Goal: Check status: Check status

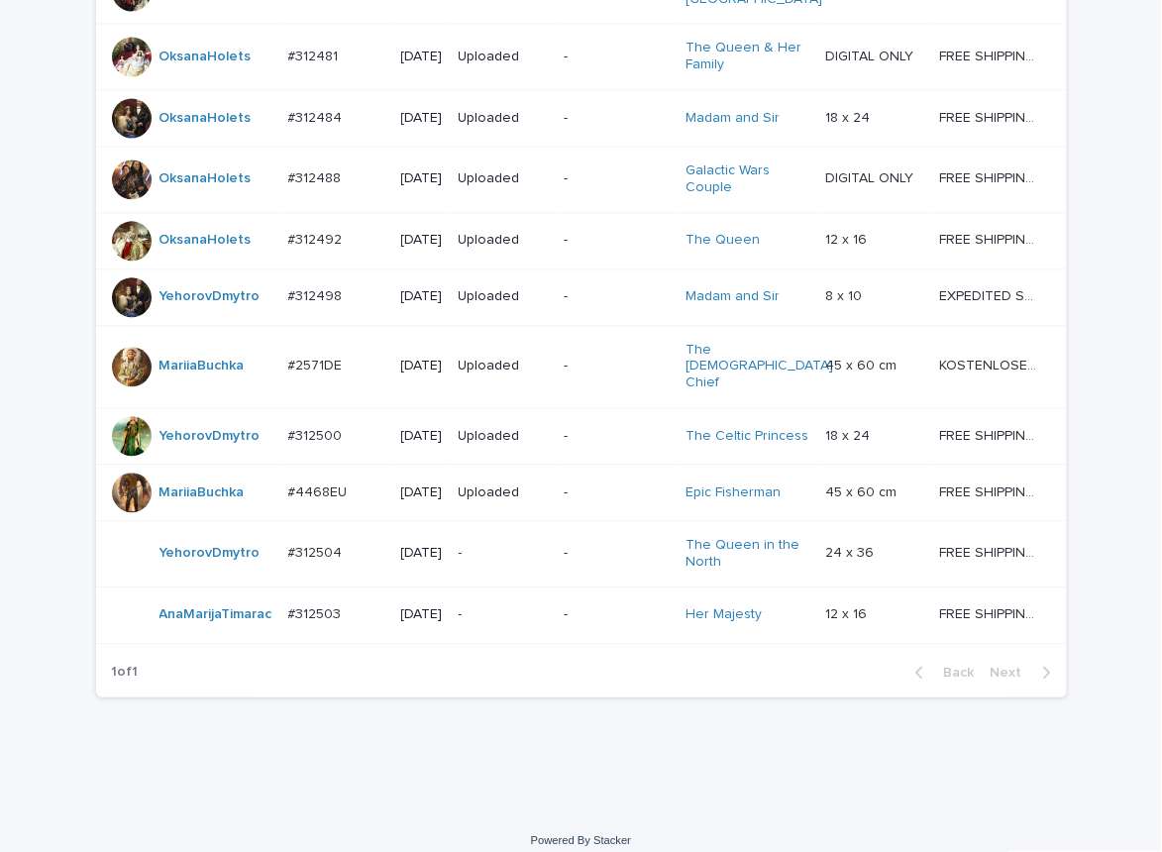
scroll to position [1523, 0]
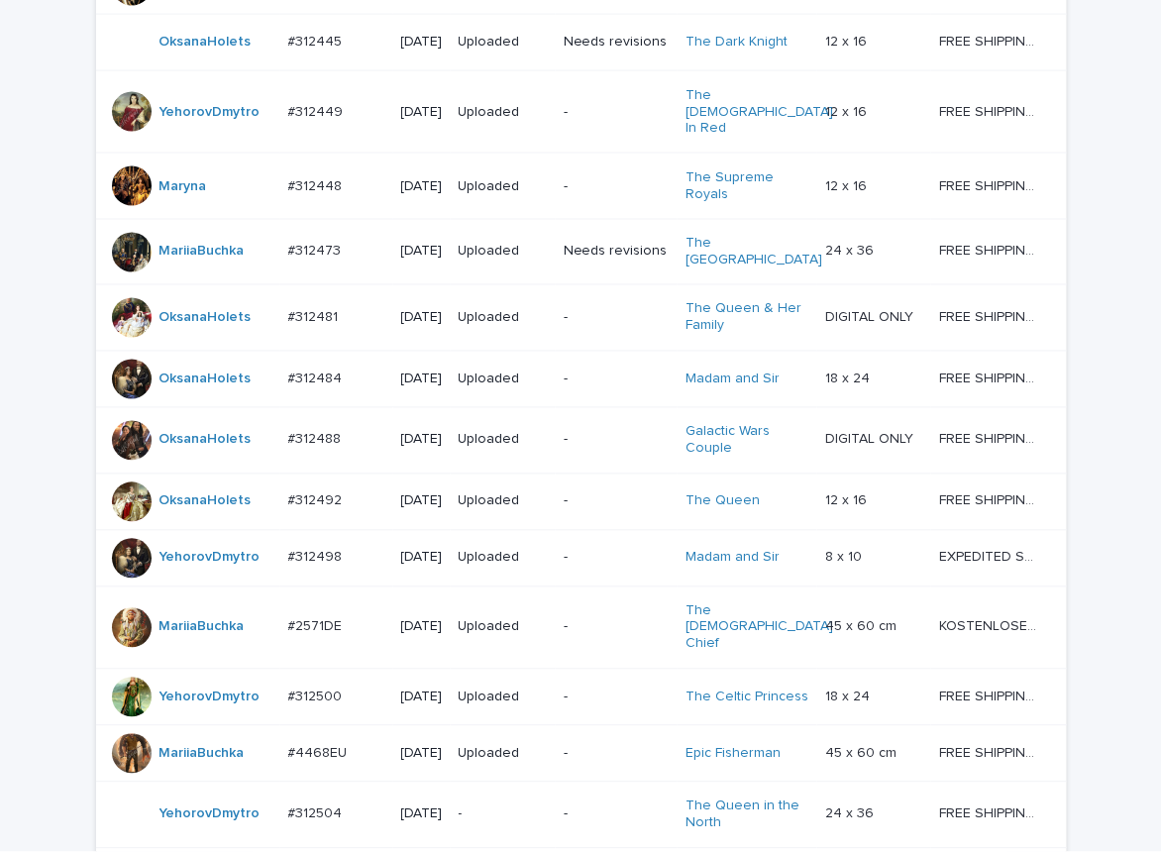
scroll to position [1523, 0]
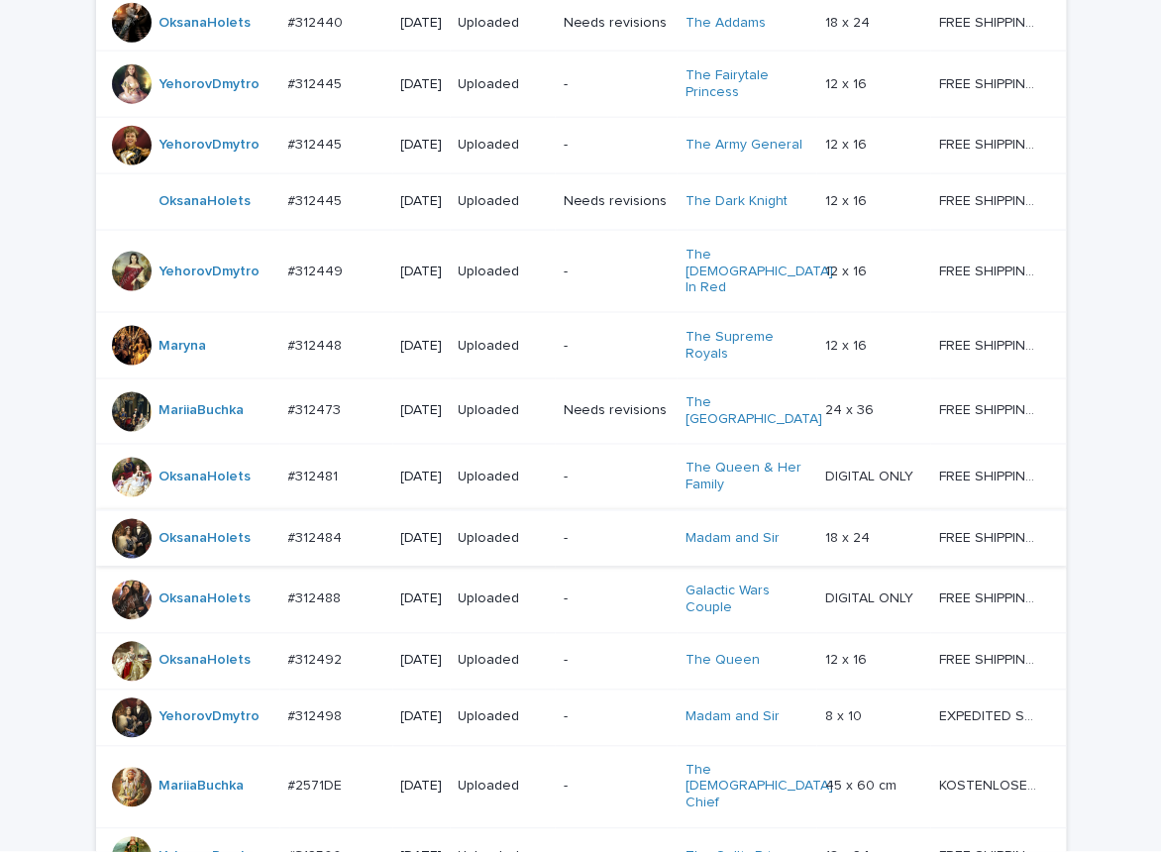
scroll to position [1523, 0]
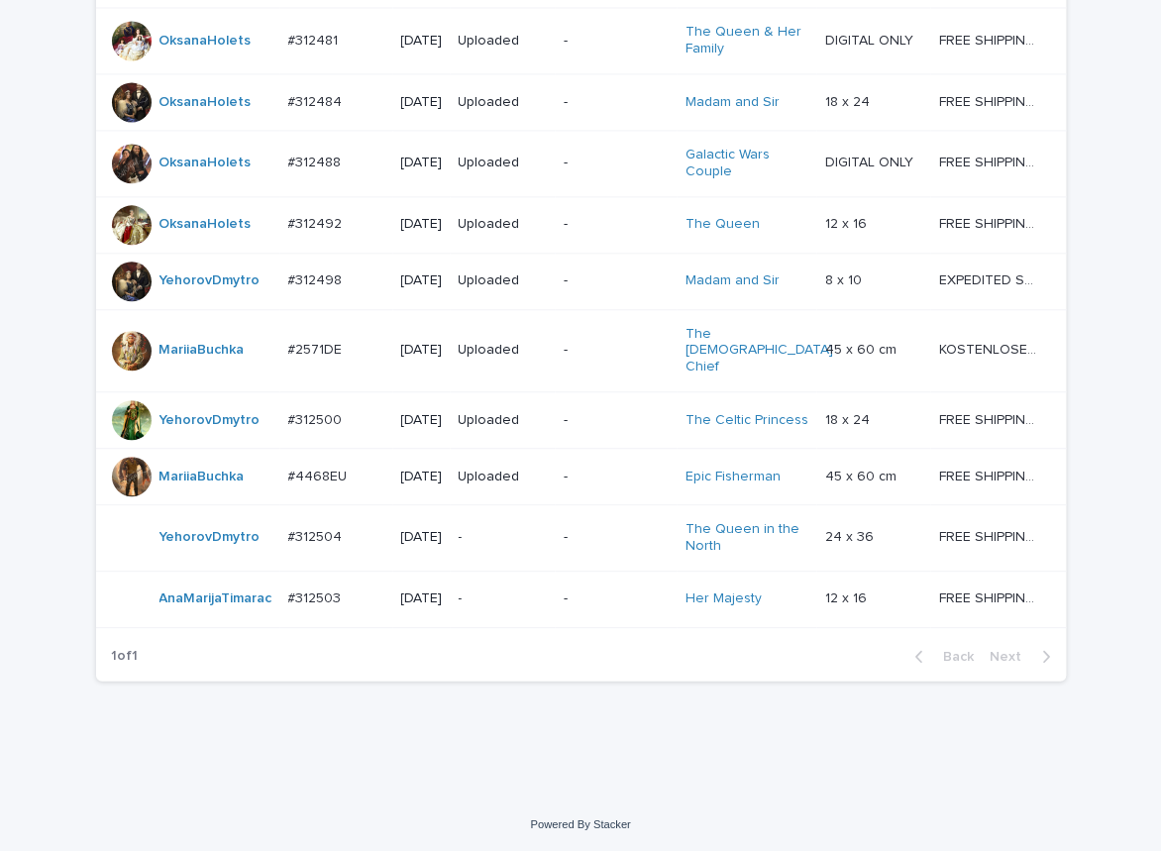
scroll to position [1523, 0]
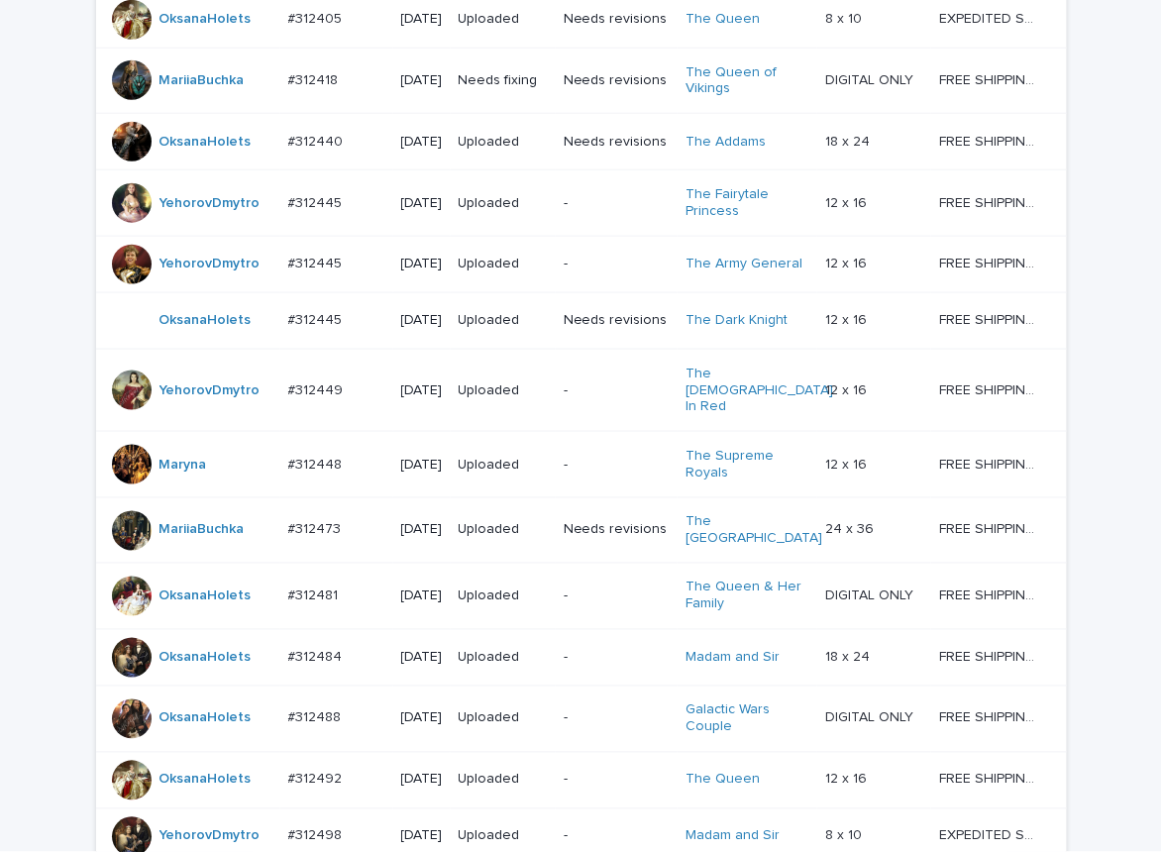
scroll to position [1523, 0]
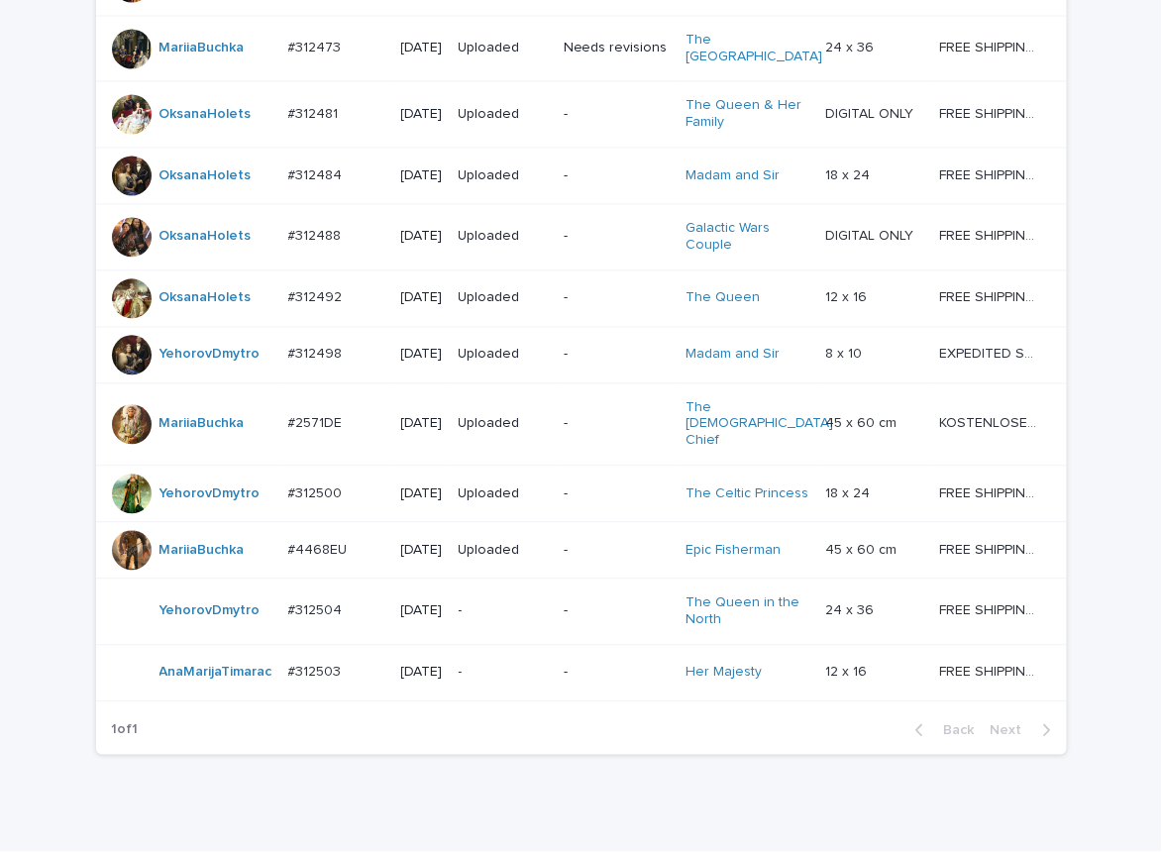
scroll to position [1523, 0]
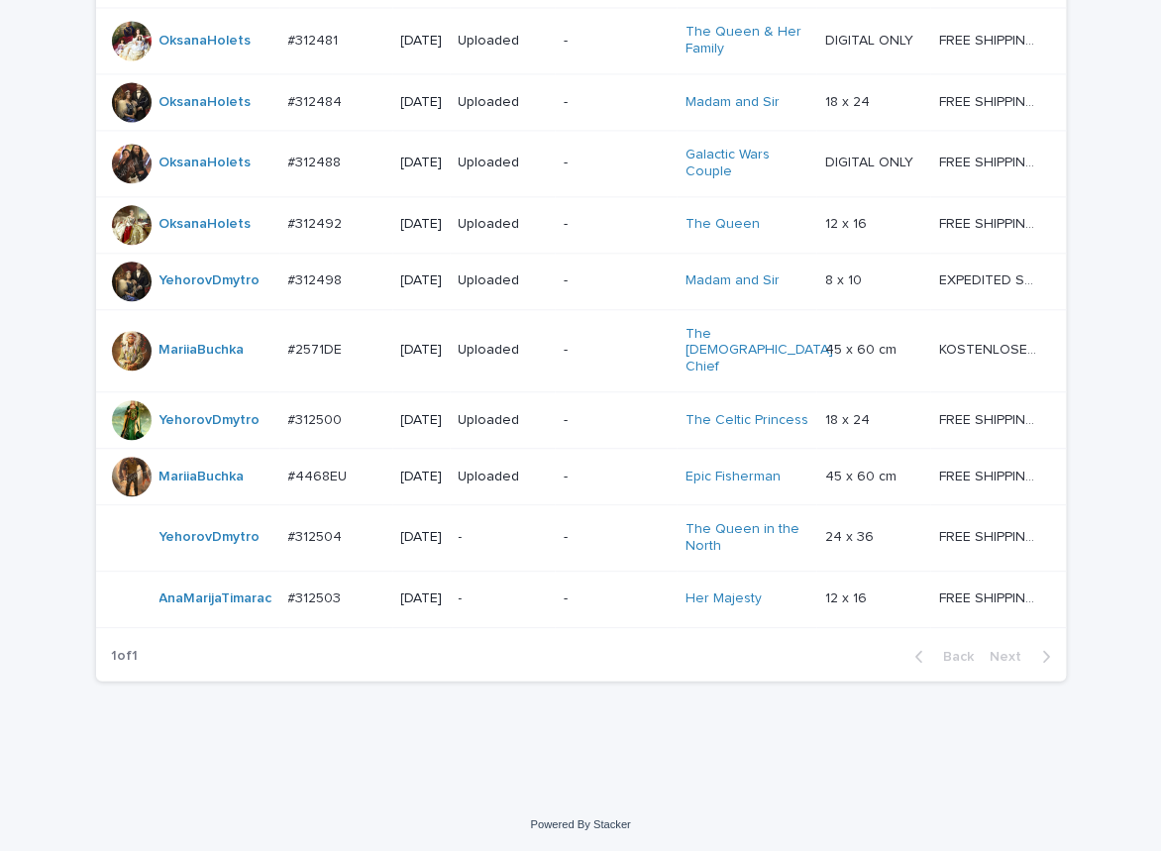
click at [498, 529] on p "-" at bounding box center [503, 537] width 89 height 17
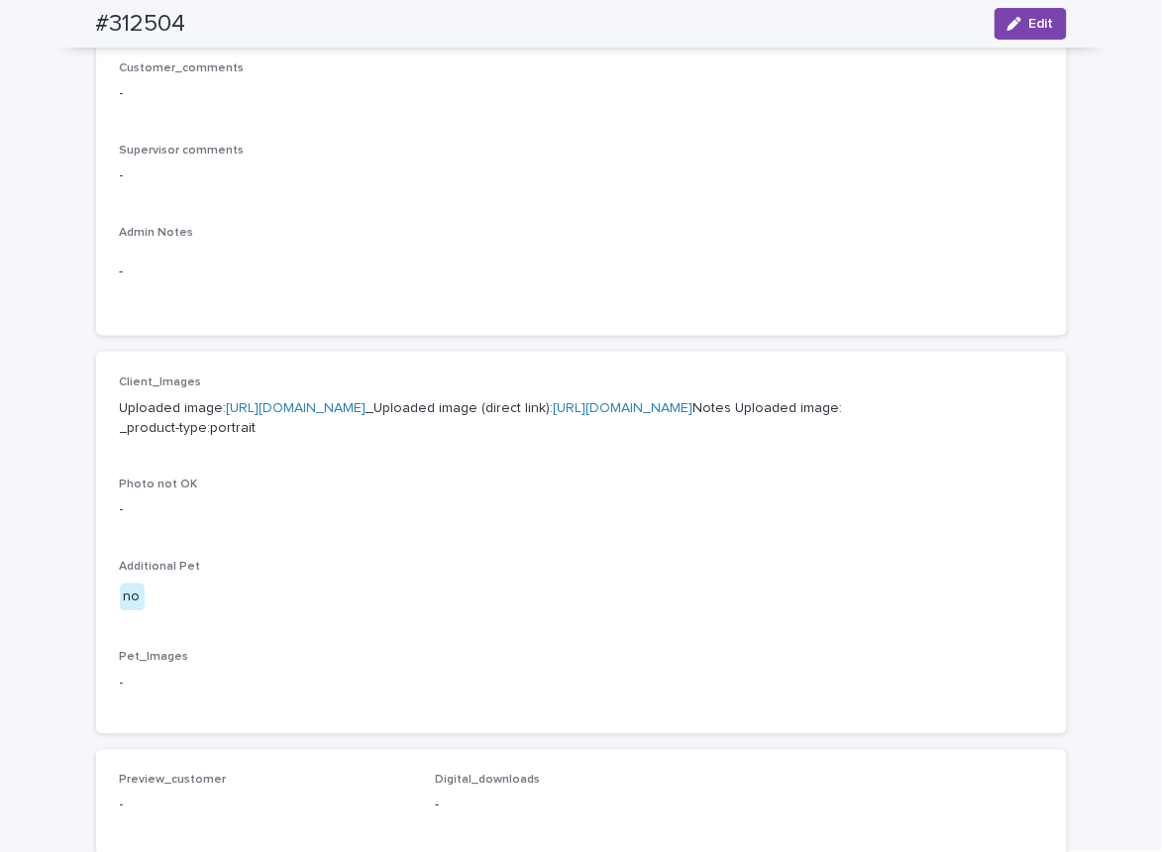
scroll to position [693, 0]
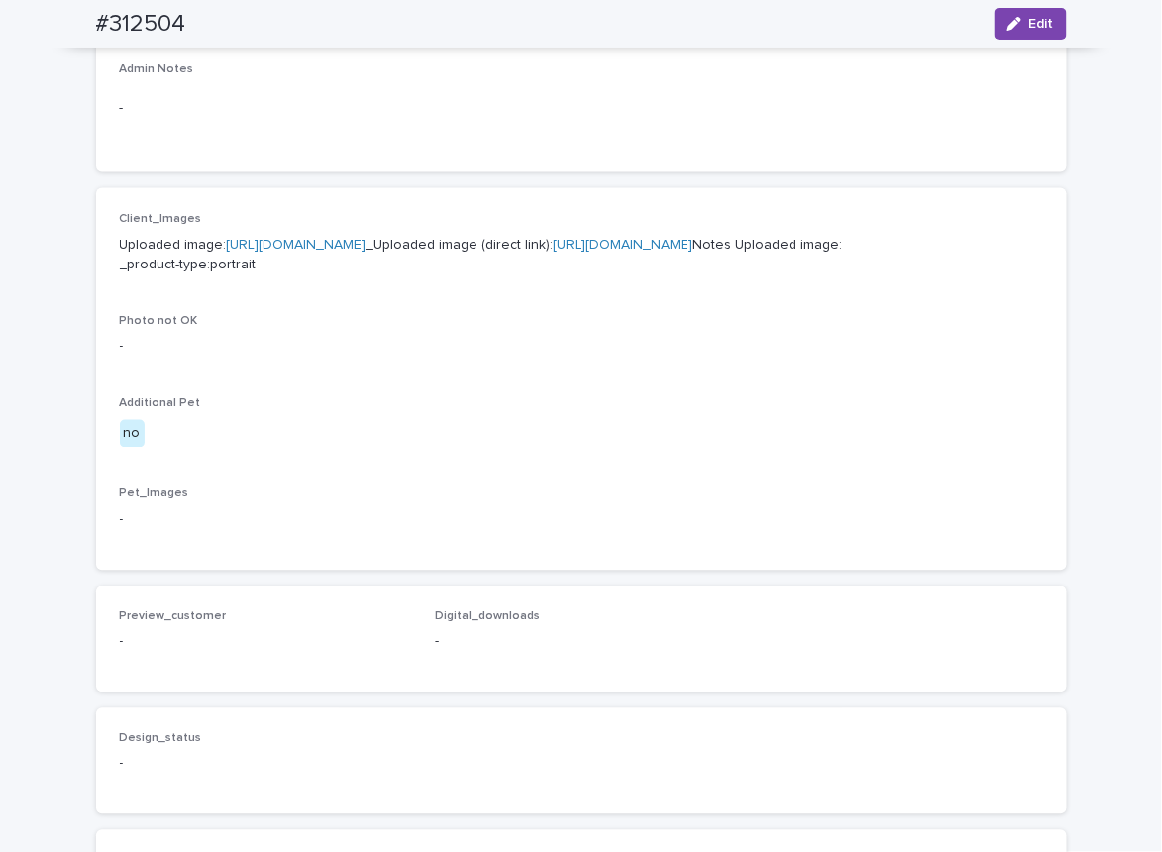
click at [367, 244] on link "https://cdn.shopify.com-uploadkit.app/s/files/1/0033/4807/0511/files/download.h…" at bounding box center [297, 245] width 140 height 14
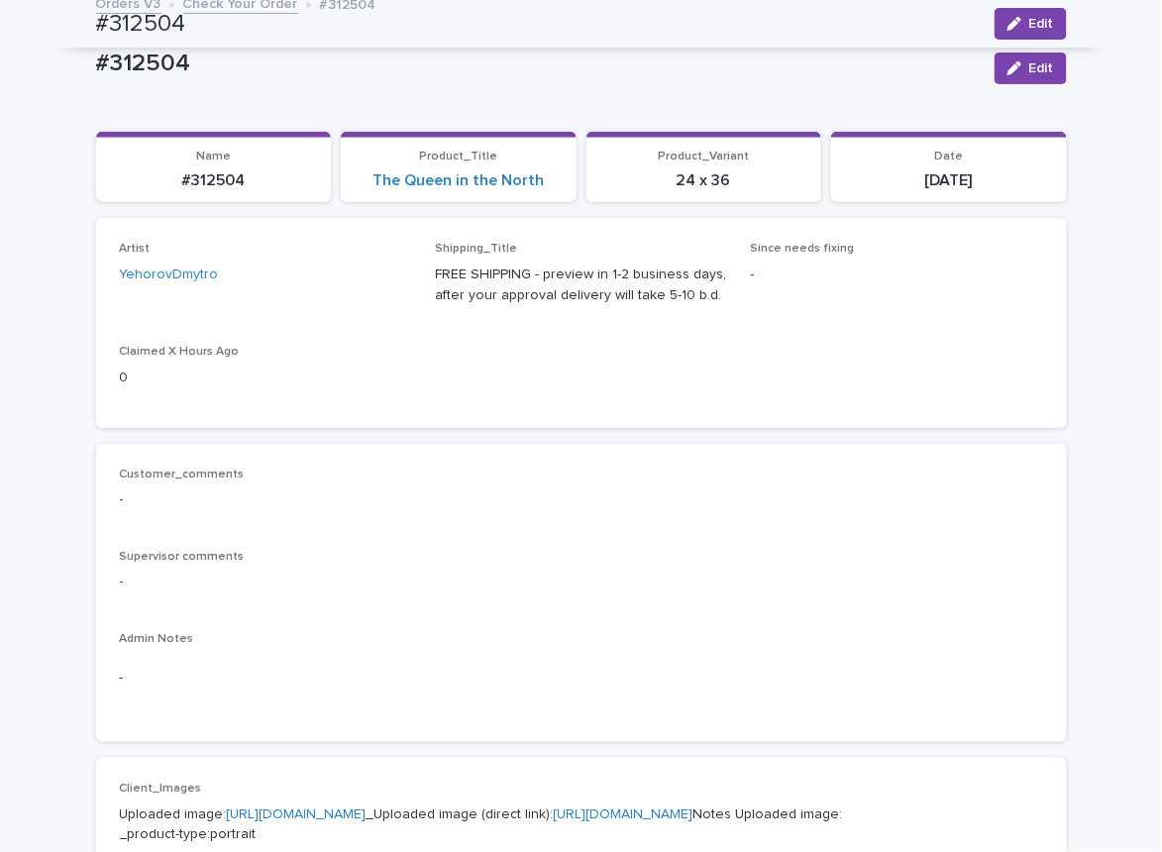
scroll to position [0, 0]
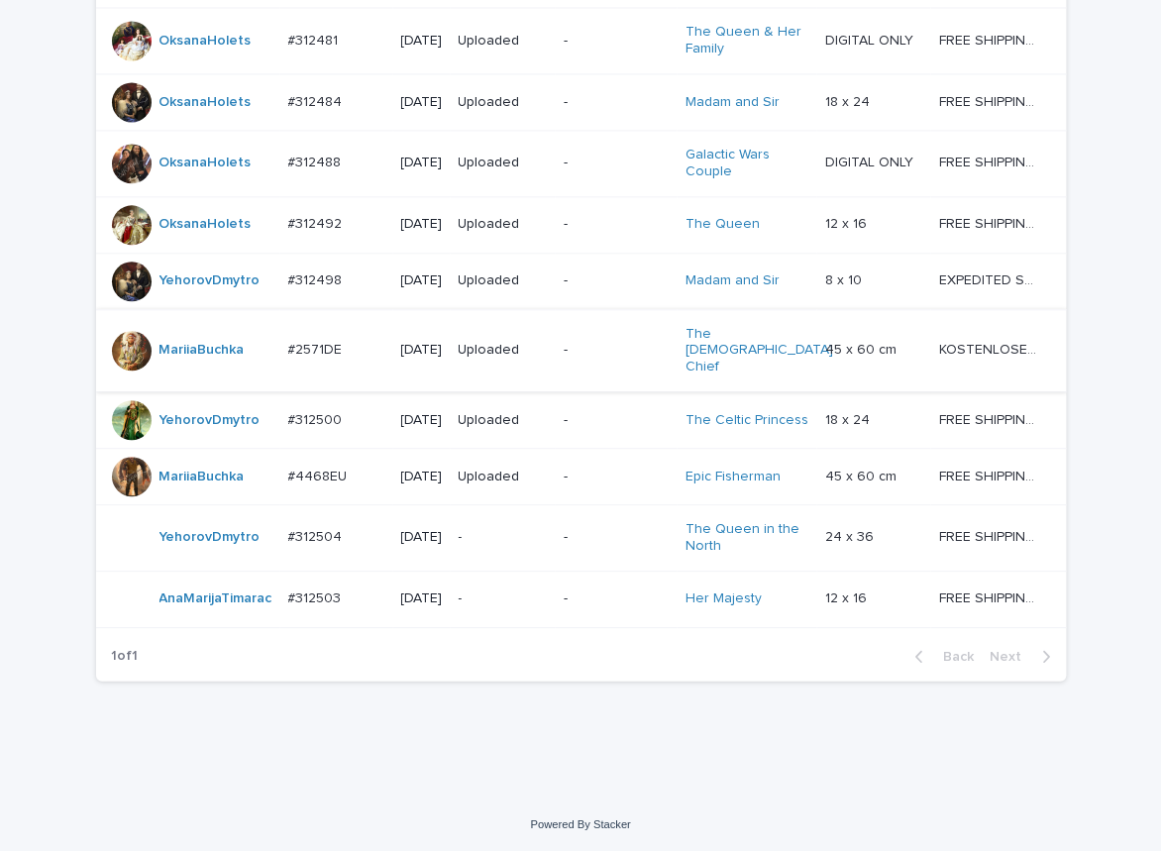
scroll to position [1523, 0]
click at [496, 595] on p "-" at bounding box center [503, 599] width 89 height 17
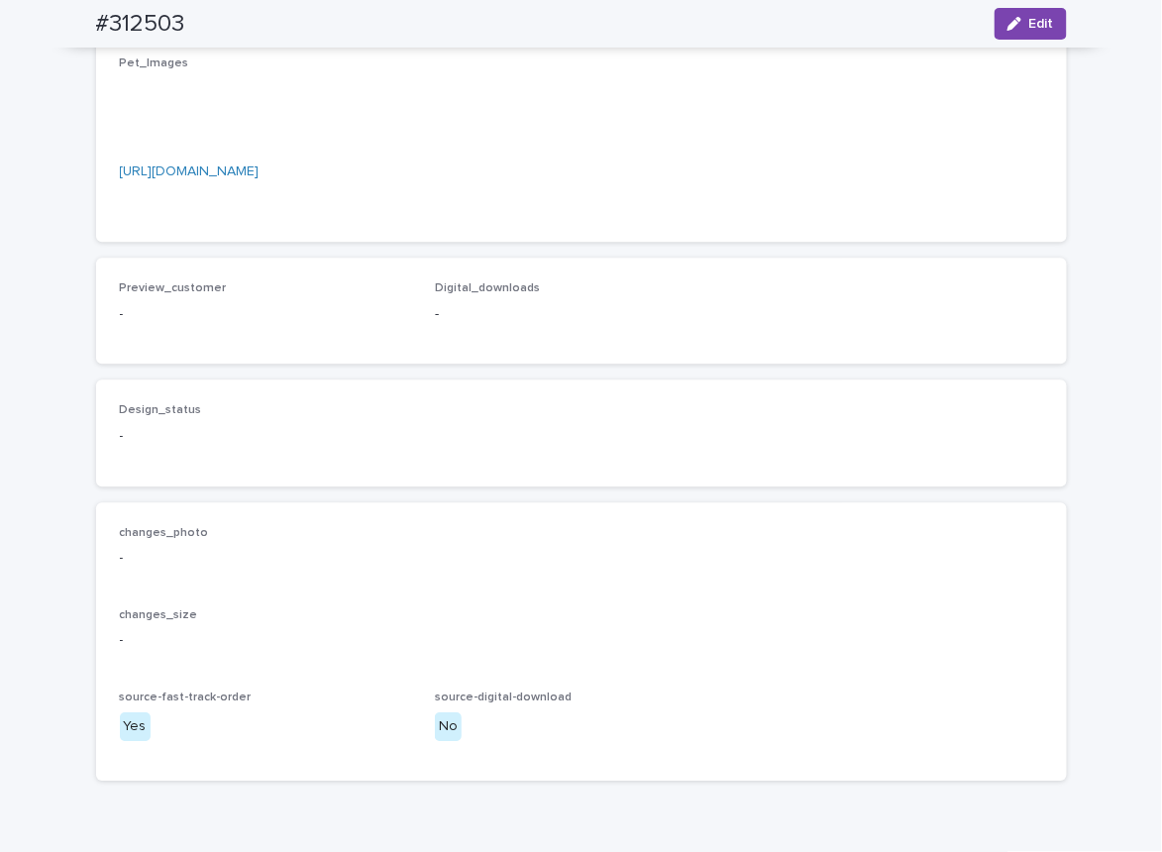
scroll to position [818, 0]
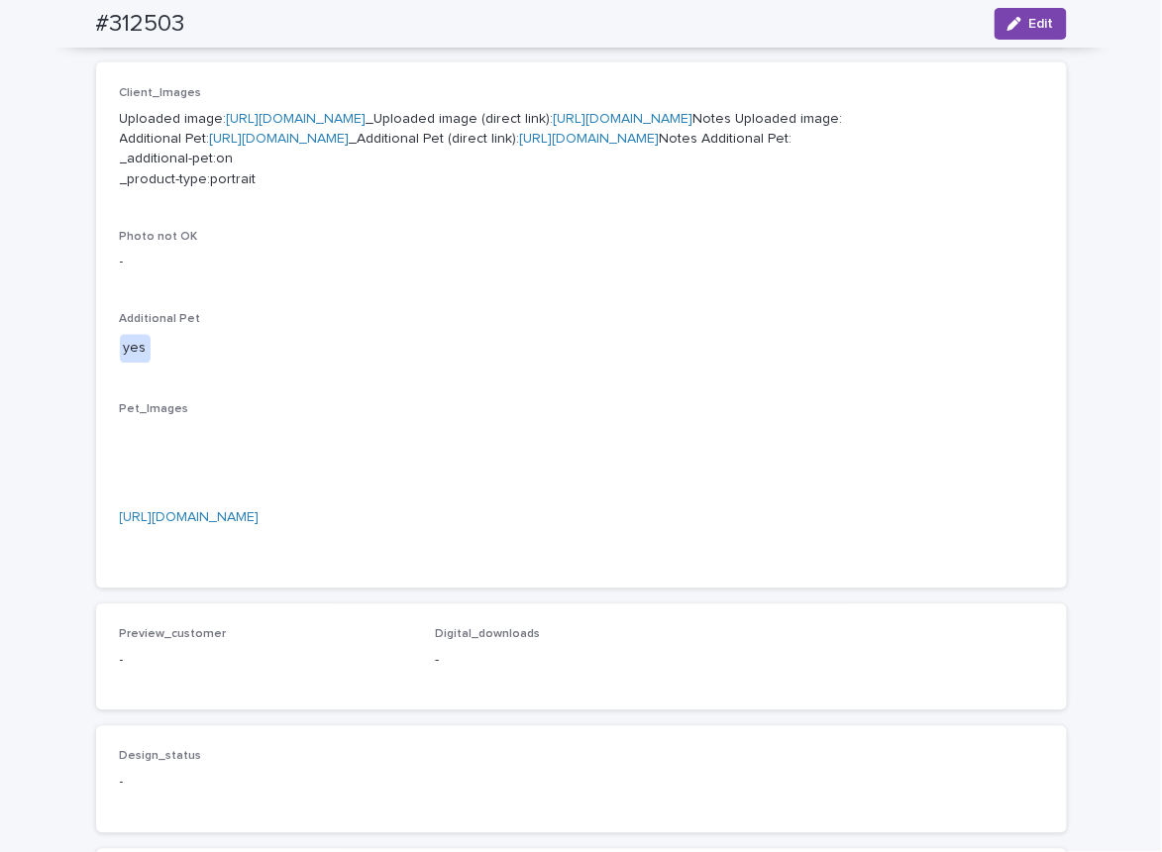
click at [260, 525] on link "https://cdn.shopify.com-uploadkit.app/s/files/1/0033/4807/0511/files/download.h…" at bounding box center [190, 518] width 140 height 14
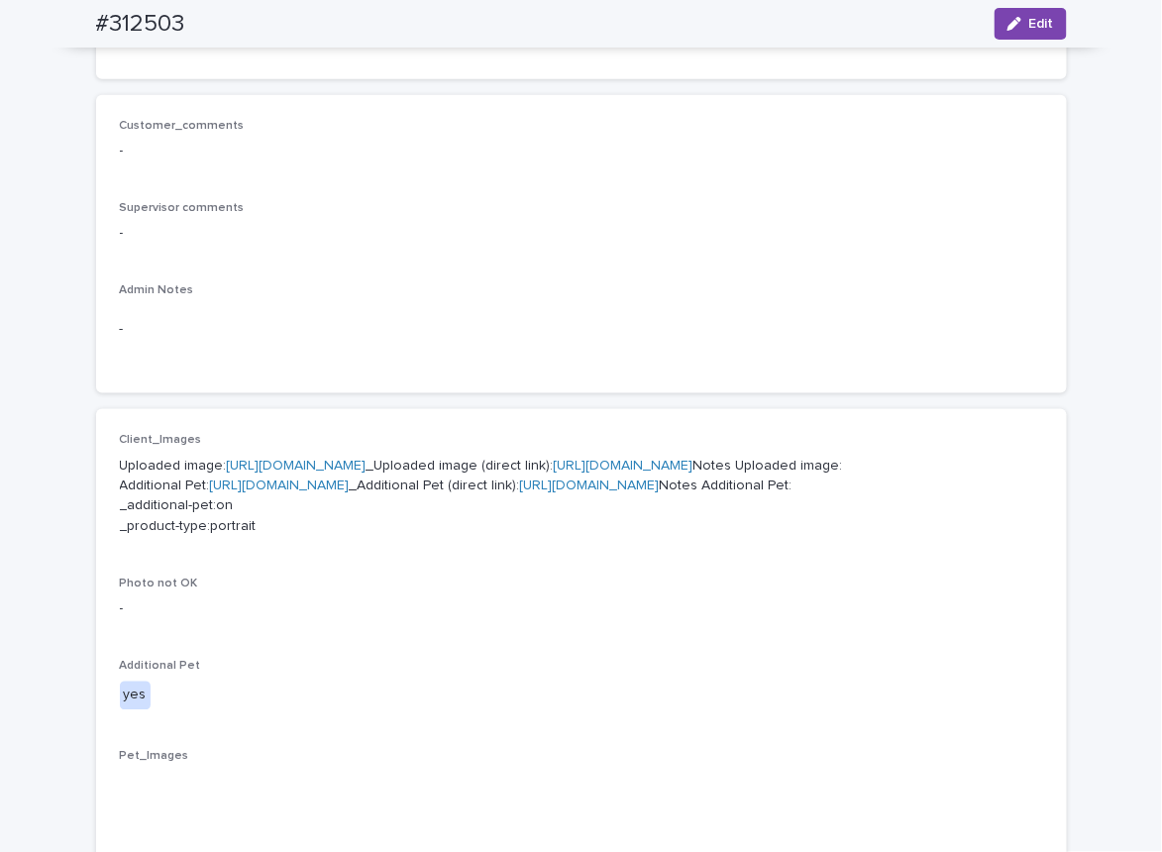
click at [367, 463] on link "https://cdn.shopify.com-uploadkit.app/s/files/1/0033/4807/0511/files/download.h…" at bounding box center [297, 466] width 140 height 14
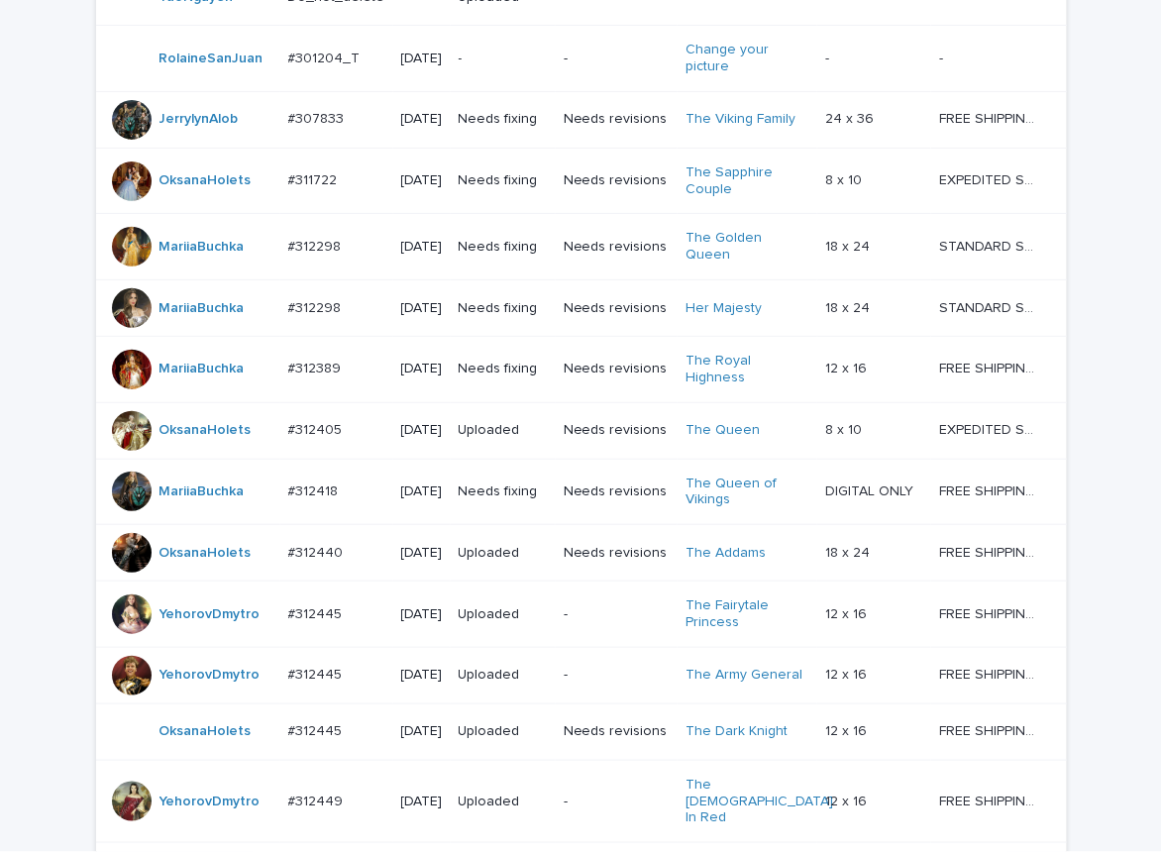
scroll to position [1523, 0]
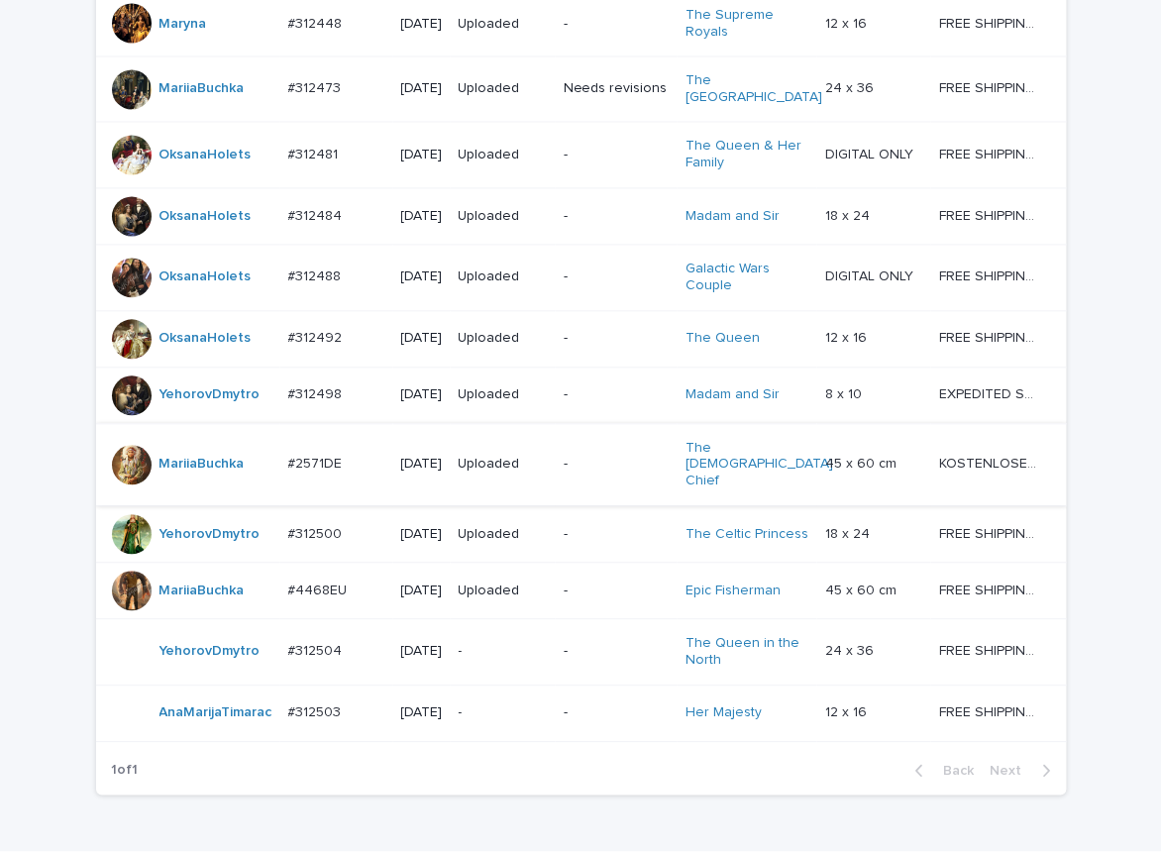
scroll to position [1523, 0]
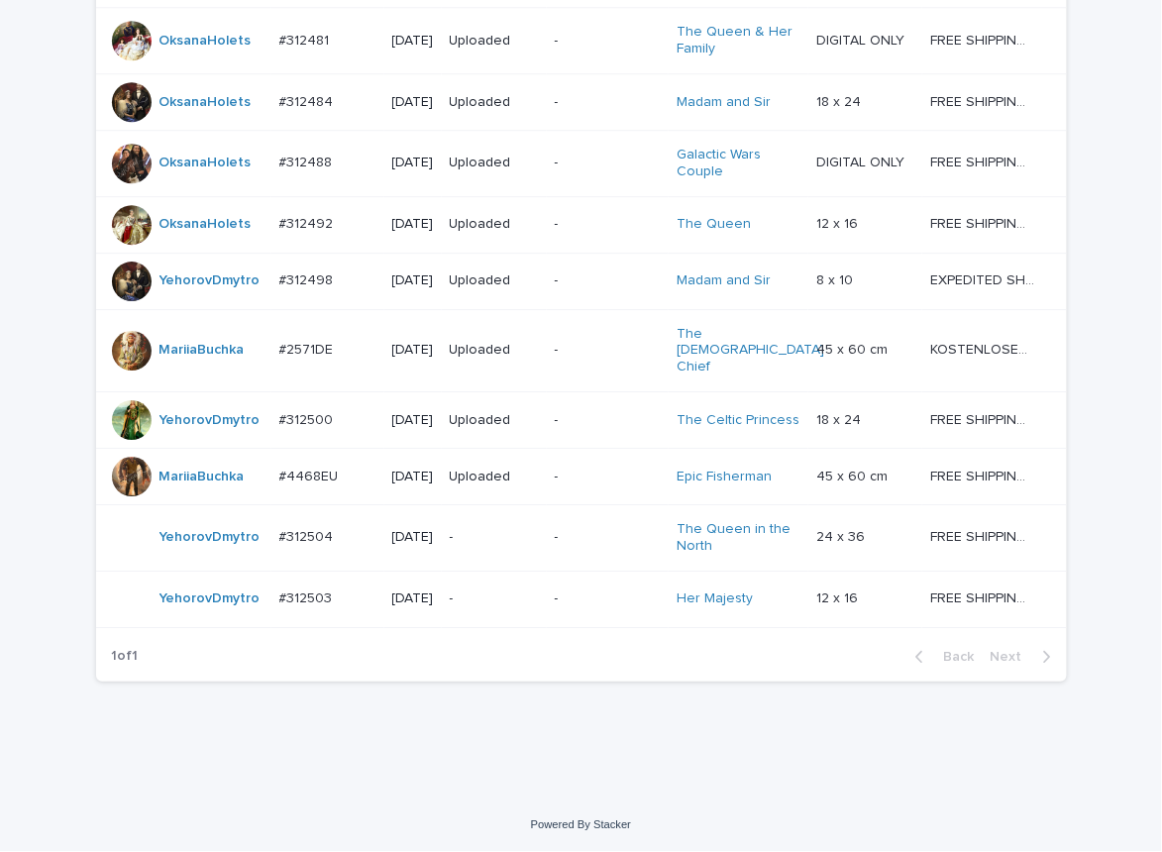
scroll to position [1484, 0]
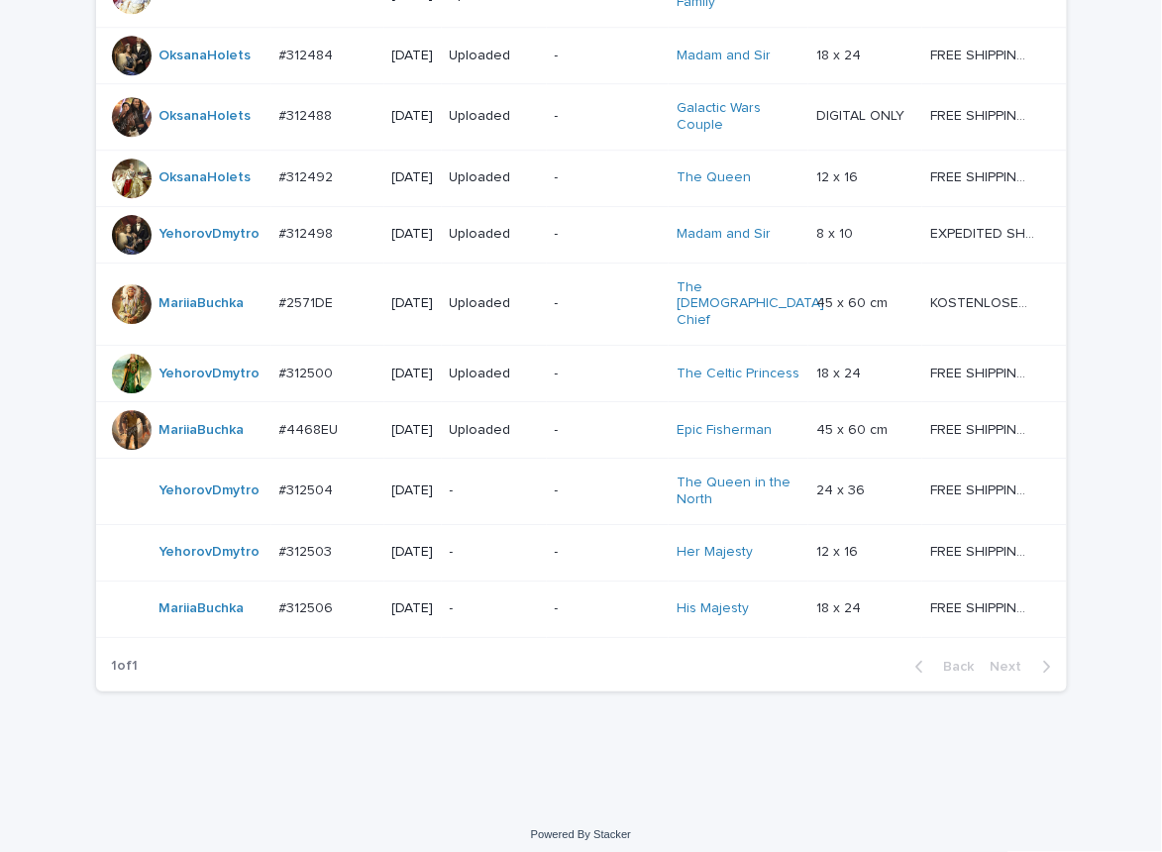
scroll to position [1523, 0]
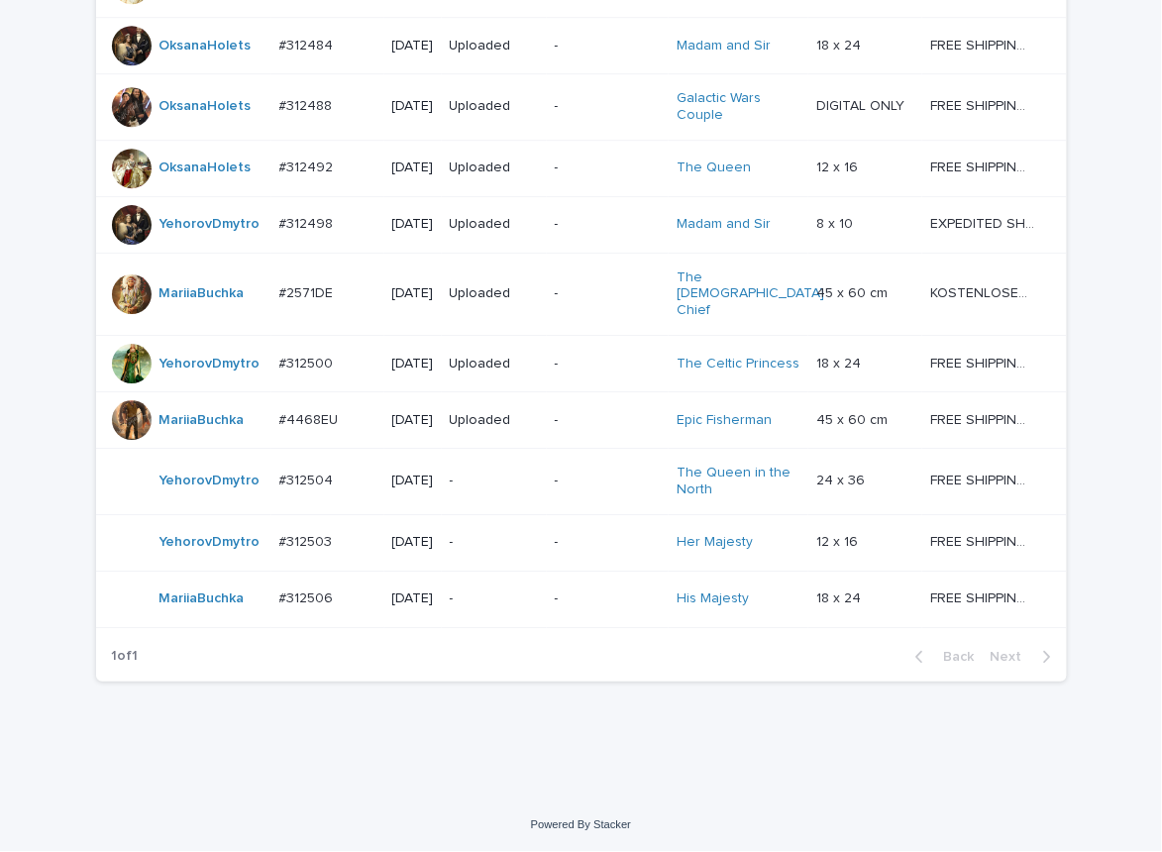
drag, startPoint x: 1085, startPoint y: 772, endPoint x: 1152, endPoint y: 739, distance: 74.9
